Goal: Task Accomplishment & Management: Use online tool/utility

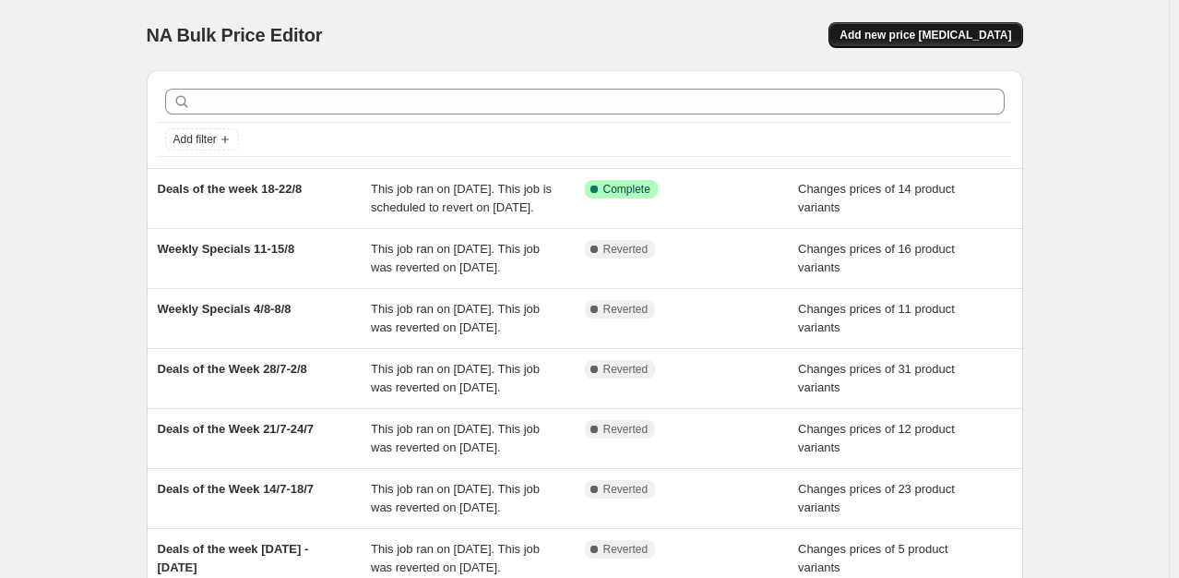
click at [996, 37] on span "Add new price [MEDICAL_DATA]" at bounding box center [926, 35] width 172 height 15
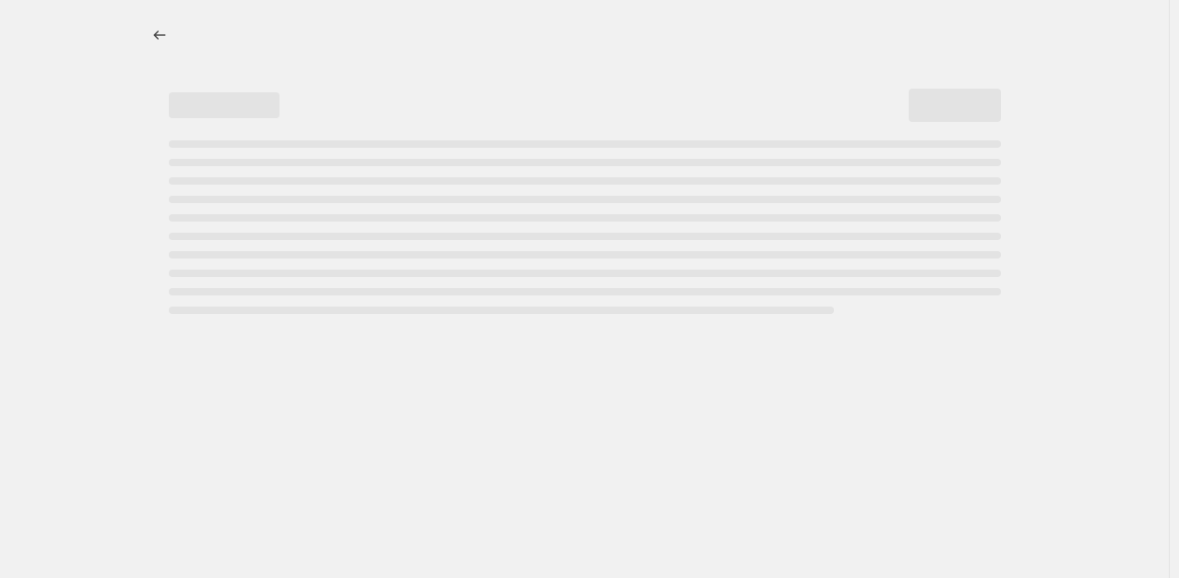
select select "percentage"
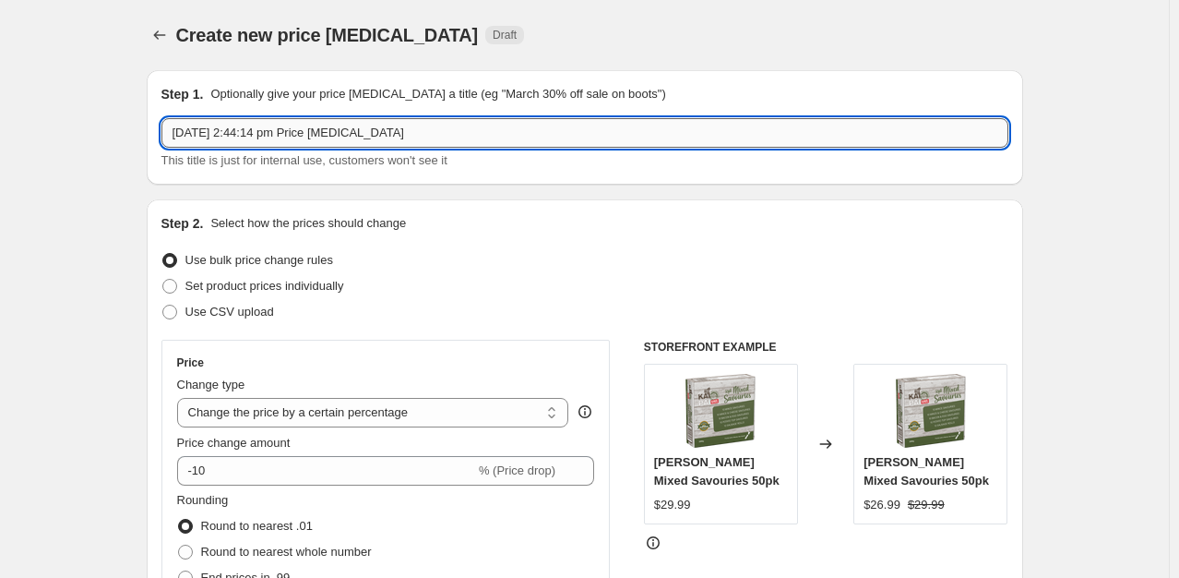
click at [461, 124] on input "[DATE] 2:44:14 pm Price [MEDICAL_DATA]" at bounding box center [584, 133] width 847 height 30
type input "Deals of the week 25-29/8"
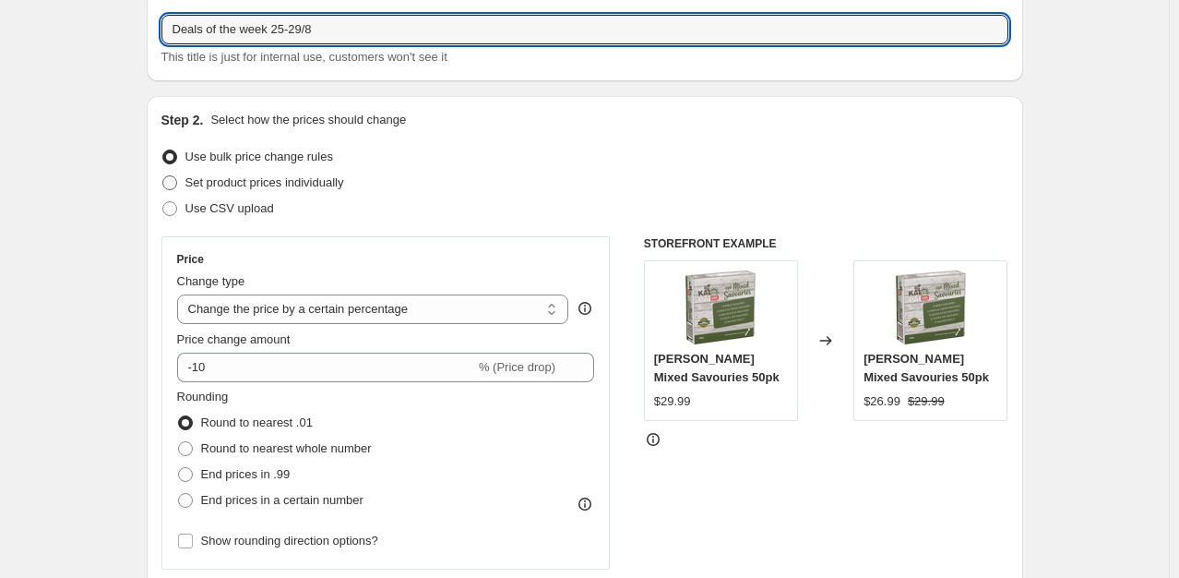
click at [295, 187] on span "Set product prices individually" at bounding box center [264, 182] width 159 height 14
click at [163, 176] on input "Set product prices individually" at bounding box center [162, 175] width 1 height 1
radio input "true"
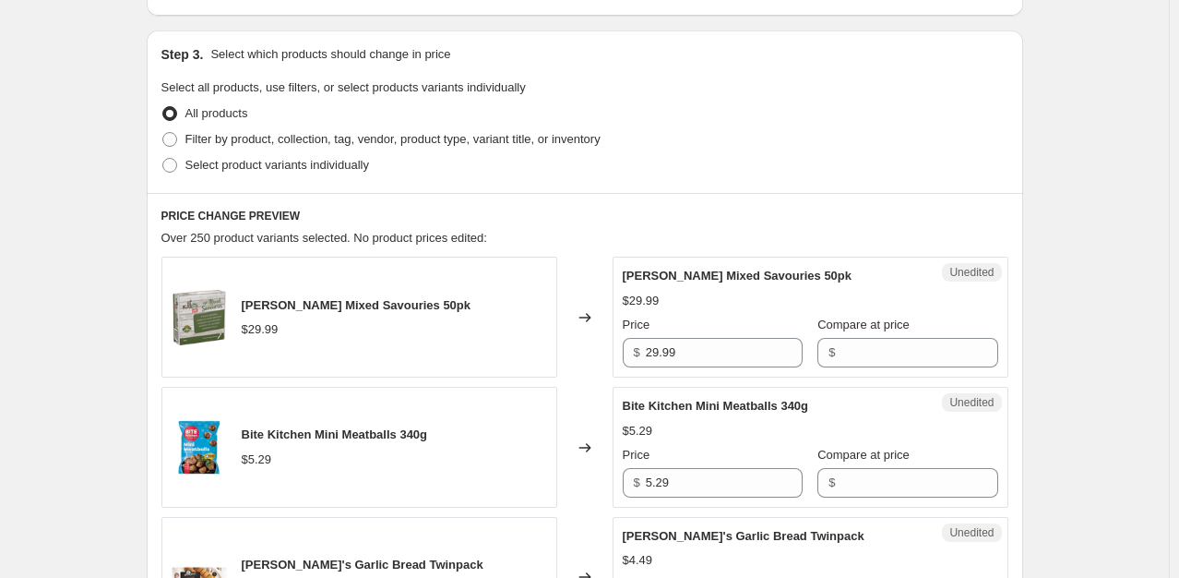
scroll to position [365, 0]
click at [257, 131] on span "Filter by product, collection, tag, vendor, product type, variant title, or inv…" at bounding box center [392, 138] width 415 height 14
click at [163, 131] on input "Filter by product, collection, tag, vendor, product type, variant title, or inv…" at bounding box center [162, 131] width 1 height 1
radio input "true"
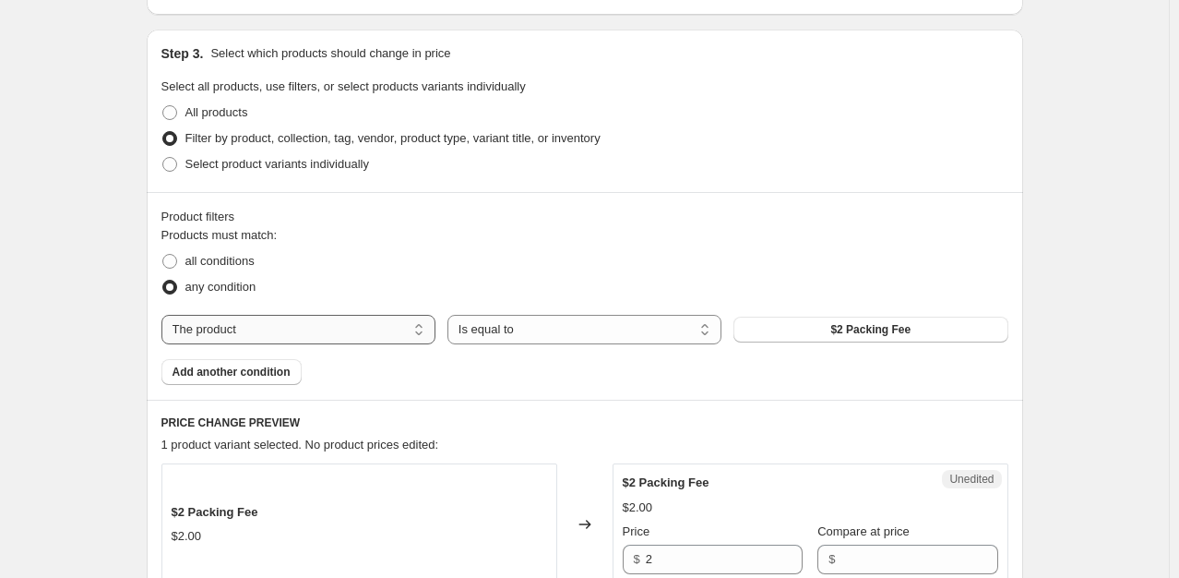
click at [276, 329] on select "The product The product's collection The product's tag The product's vendor The…" at bounding box center [298, 330] width 274 height 30
select select "collection"
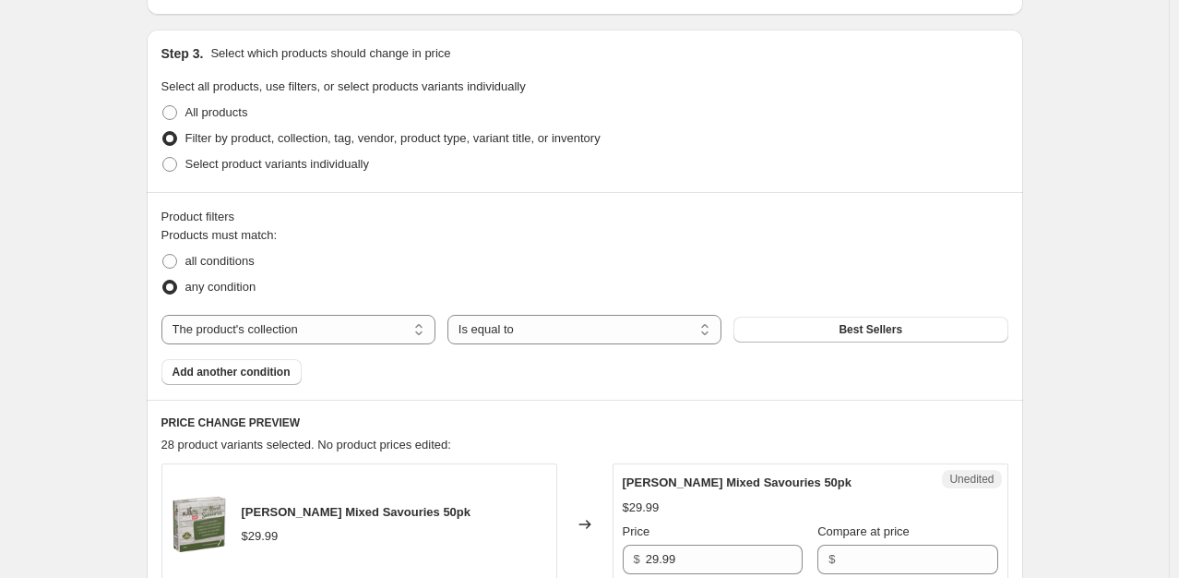
click at [828, 342] on div "The product The product's collection The product's tag The product's vendor The…" at bounding box center [584, 330] width 847 height 30
click at [842, 336] on button "Best Sellers" at bounding box center [871, 330] width 274 height 26
